Goal: Task Accomplishment & Management: Manage account settings

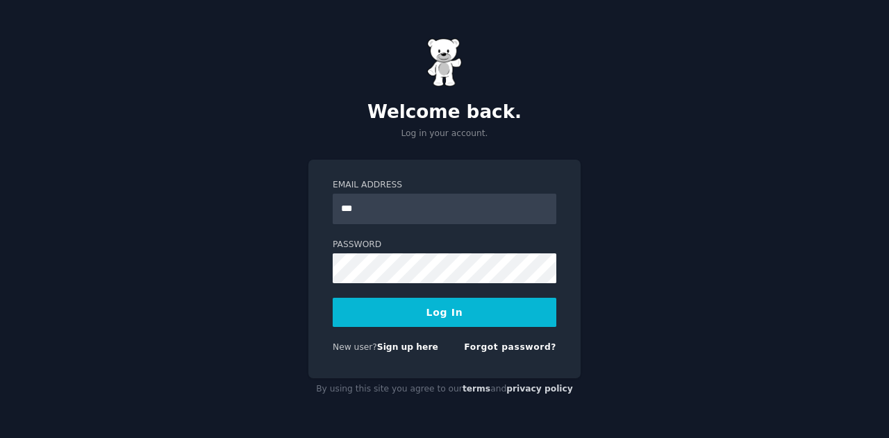
type input "**********"
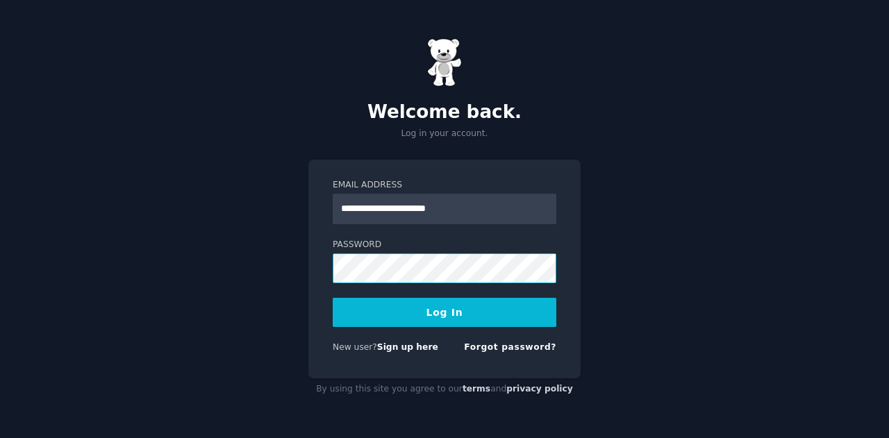
click at [333, 298] on button "Log In" at bounding box center [445, 312] width 224 height 29
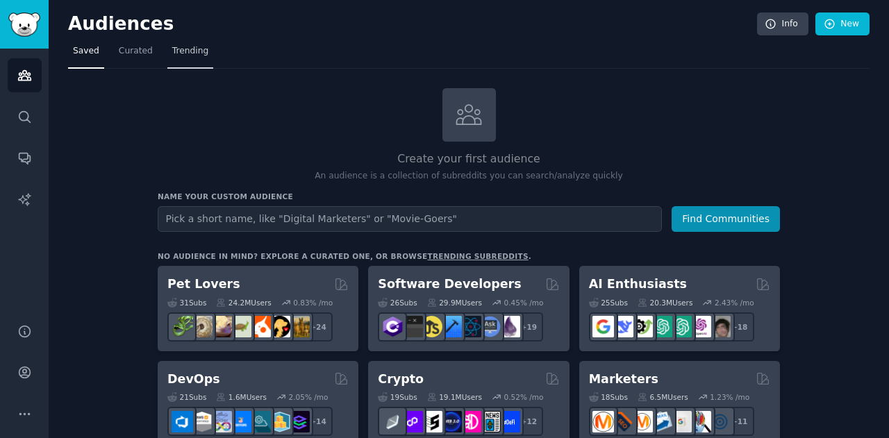
click at [178, 53] on span "Trending" at bounding box center [190, 51] width 36 height 12
